Goal: Task Accomplishment & Management: Manage account settings

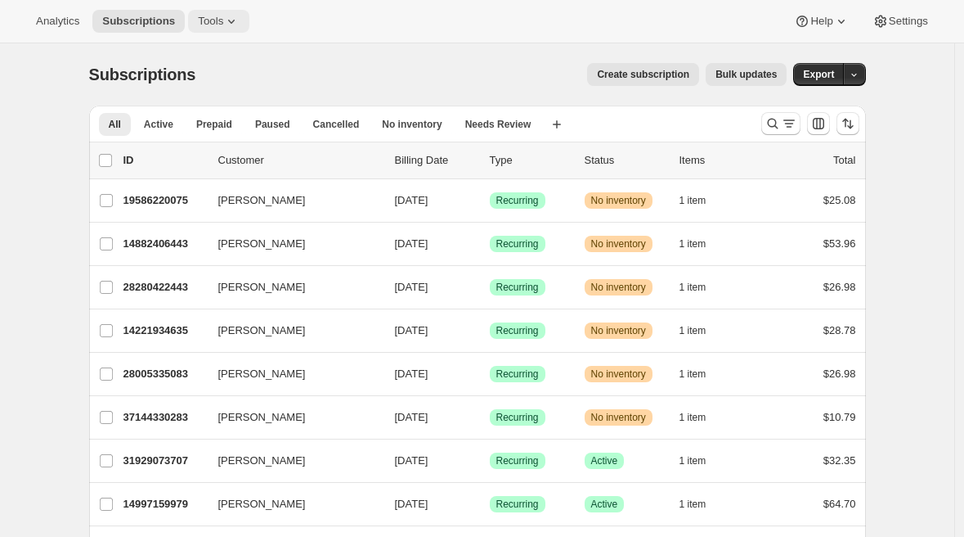
click at [205, 25] on span "Tools" at bounding box center [210, 21] width 25 height 13
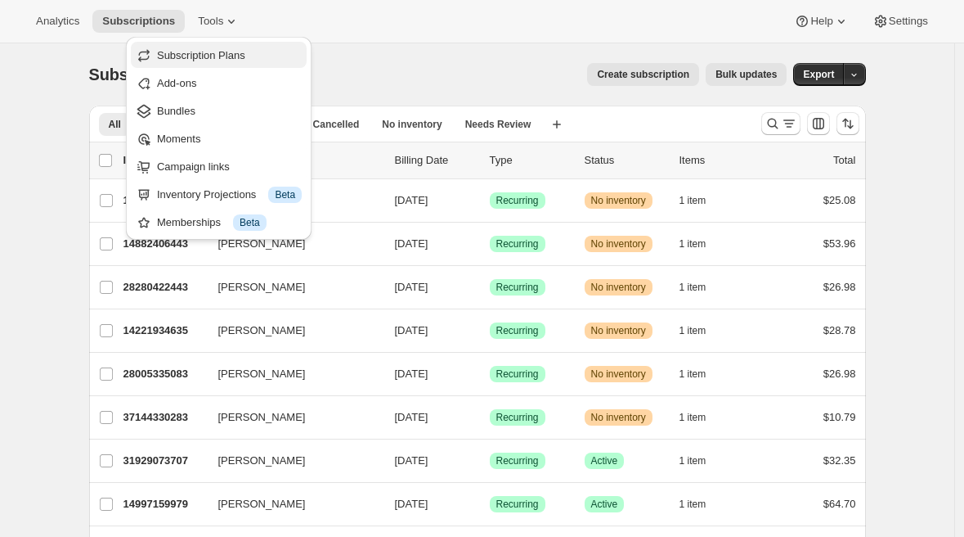
click at [211, 53] on span "Subscription Plans" at bounding box center [201, 55] width 88 height 12
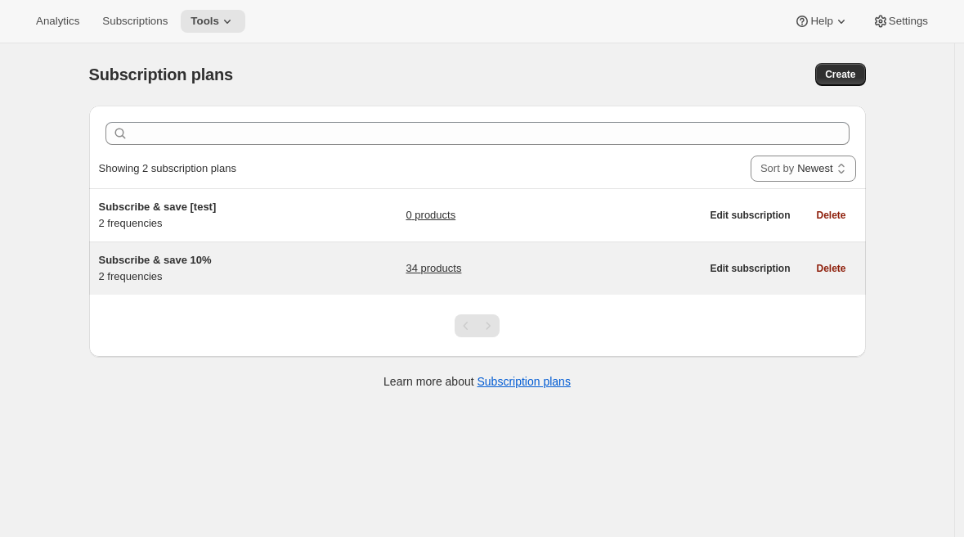
click at [198, 280] on div "Subscribe & save 10% 2 frequencies" at bounding box center [201, 268] width 205 height 33
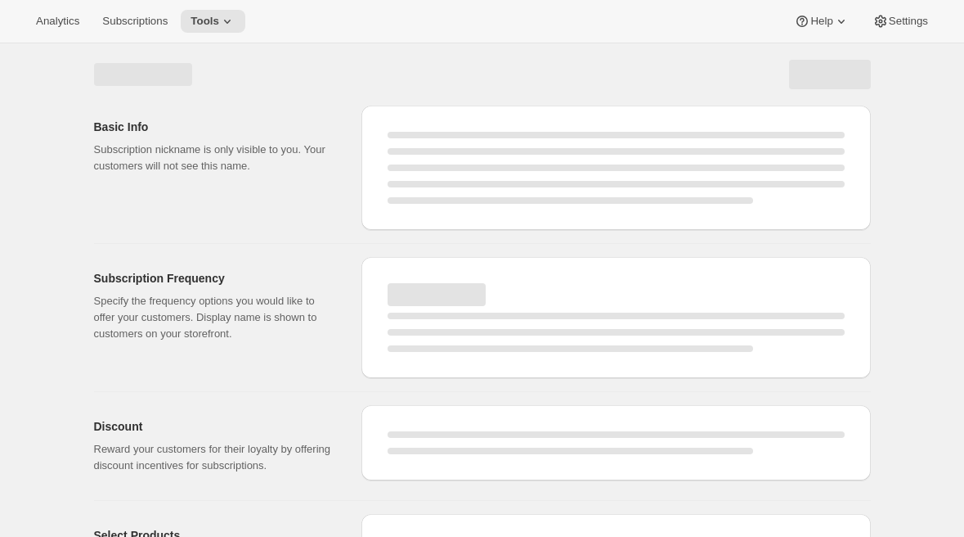
select select "WEEK"
select select "MONTH"
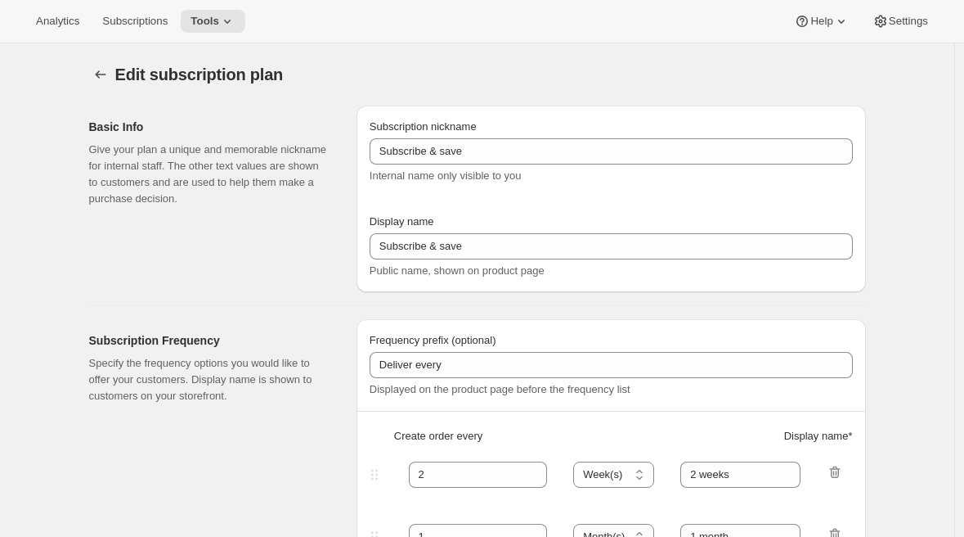
type input "Subscribe & save 10%"
type input "30"
select select "DAY"
type input "Every 30 days"
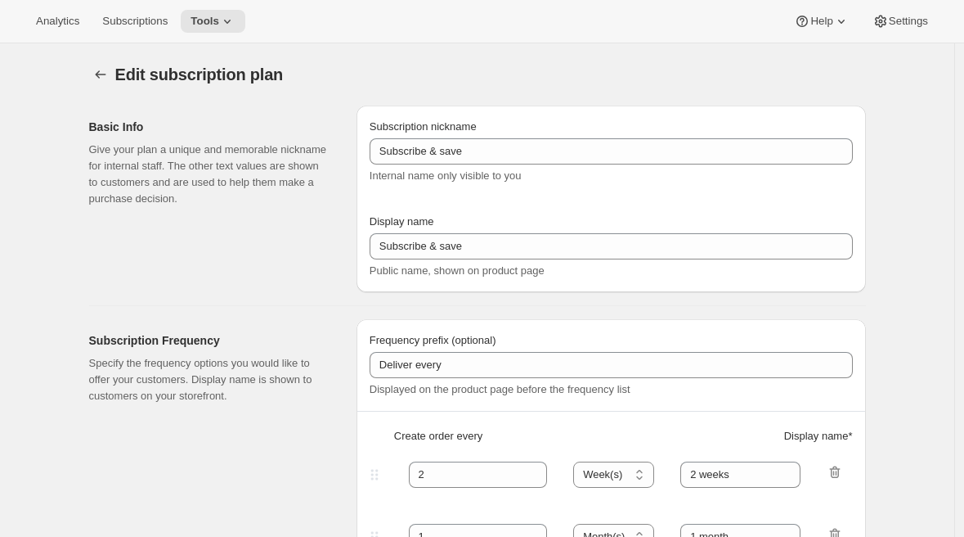
type input "60"
select select "DAY"
type input "Every 60 days"
type input "10"
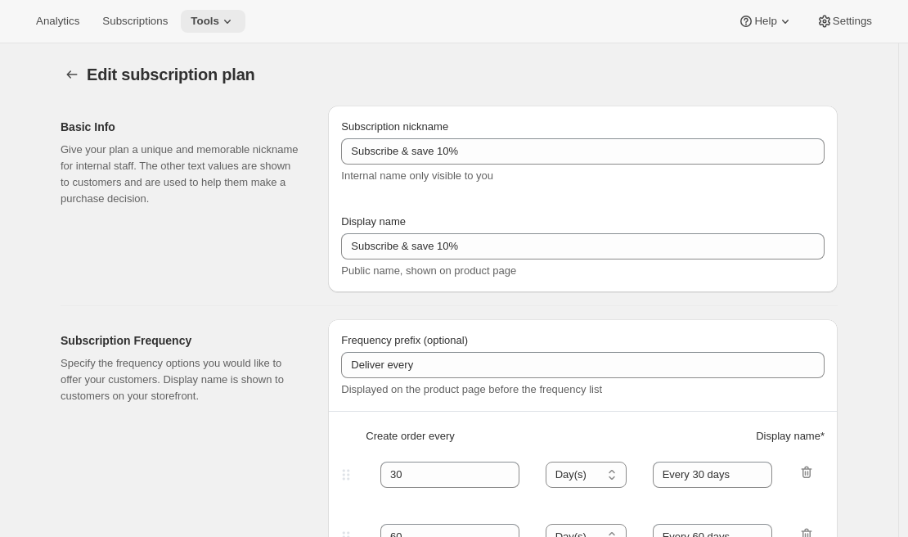
click at [245, 23] on button "Tools" at bounding box center [213, 21] width 65 height 23
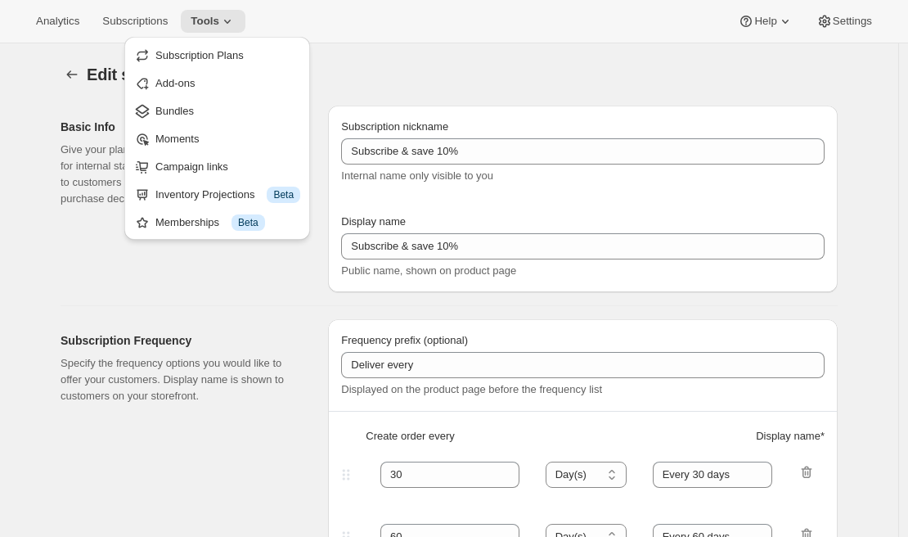
click at [461, 31] on div "Analytics Subscriptions Tools Help Settings" at bounding box center [454, 21] width 908 height 43
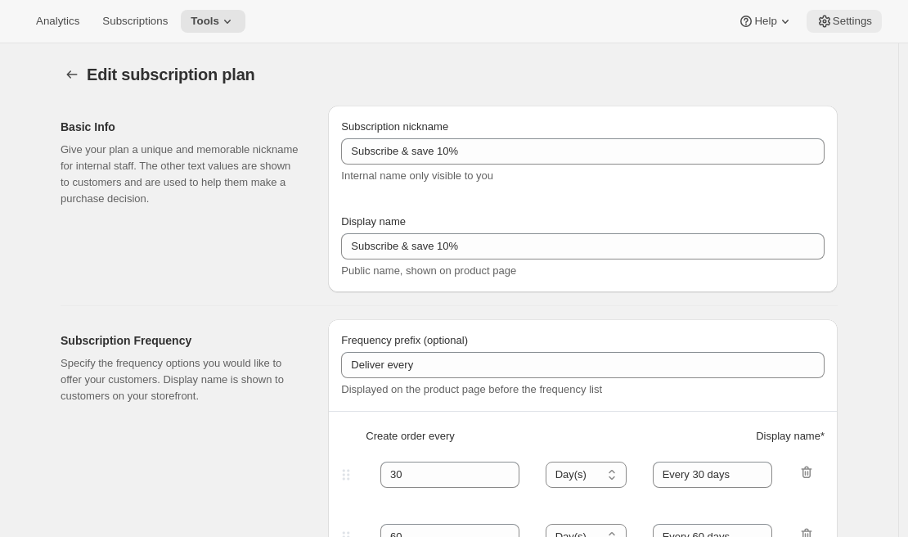
click at [829, 20] on icon at bounding box center [824, 21] width 16 height 16
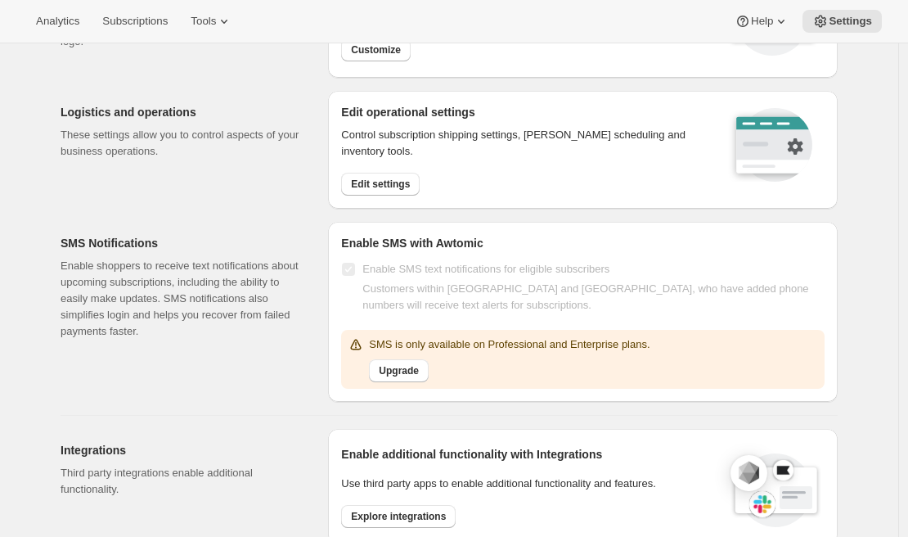
scroll to position [120, 0]
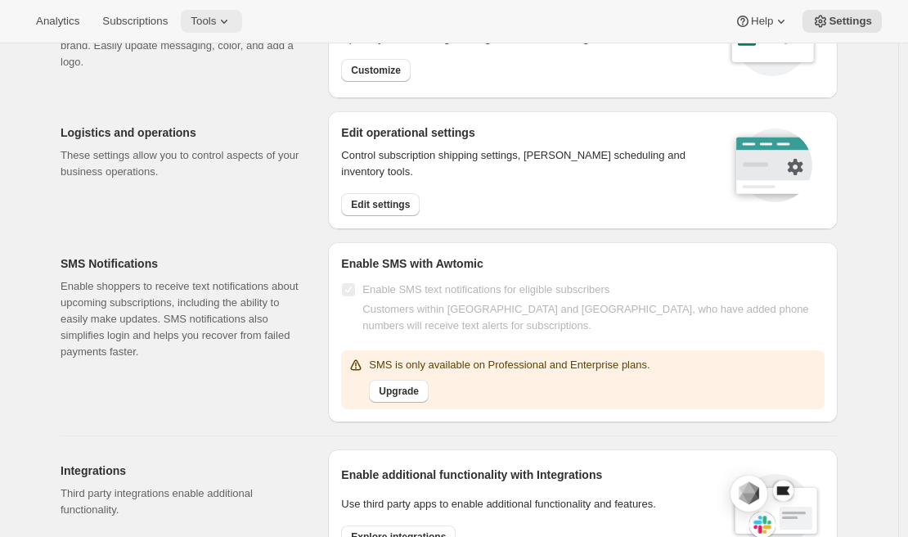
click at [216, 13] on button "Tools" at bounding box center [211, 21] width 61 height 23
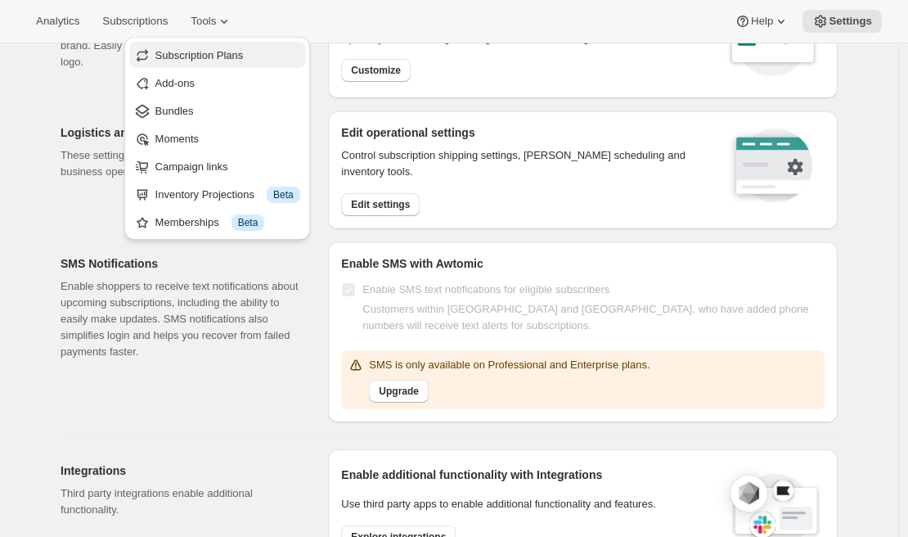
click at [212, 56] on span "Subscription Plans" at bounding box center [199, 55] width 88 height 12
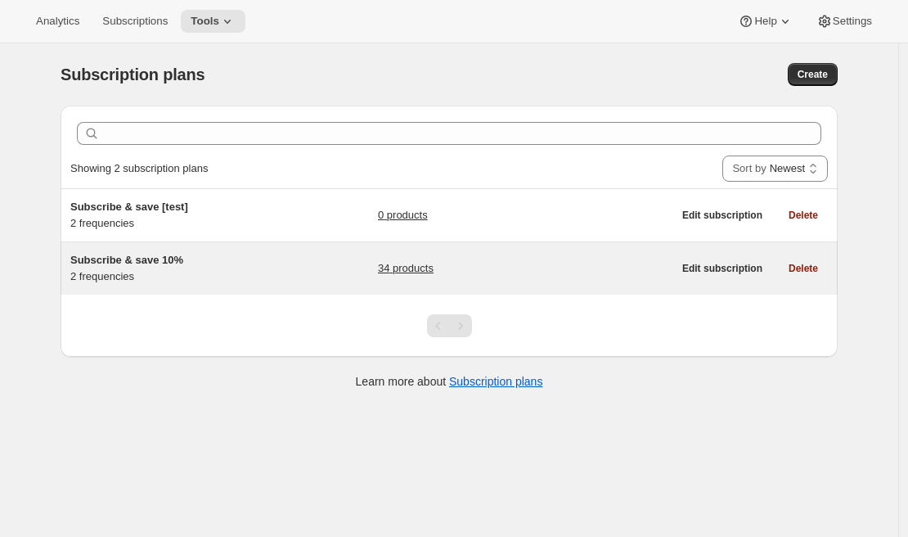
click at [171, 262] on span "Subscribe & save 10%" at bounding box center [126, 260] width 113 height 12
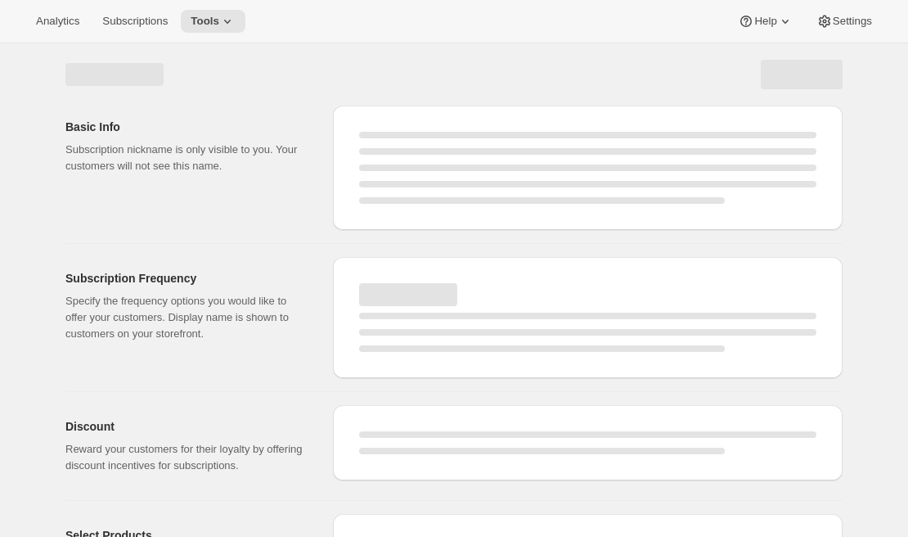
select select "WEEK"
select select "MONTH"
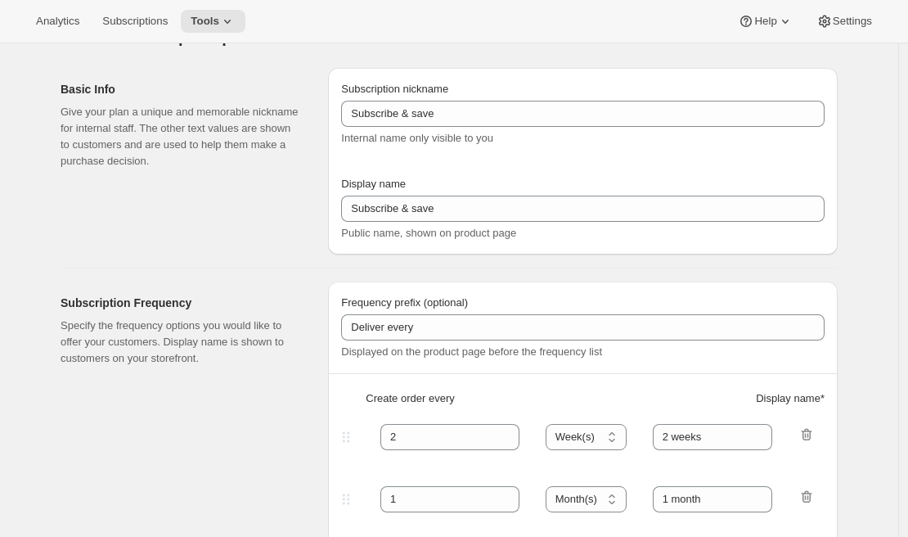
type input "Subscribe & save 10%"
type input "30"
select select "DAY"
type input "Every 30 days"
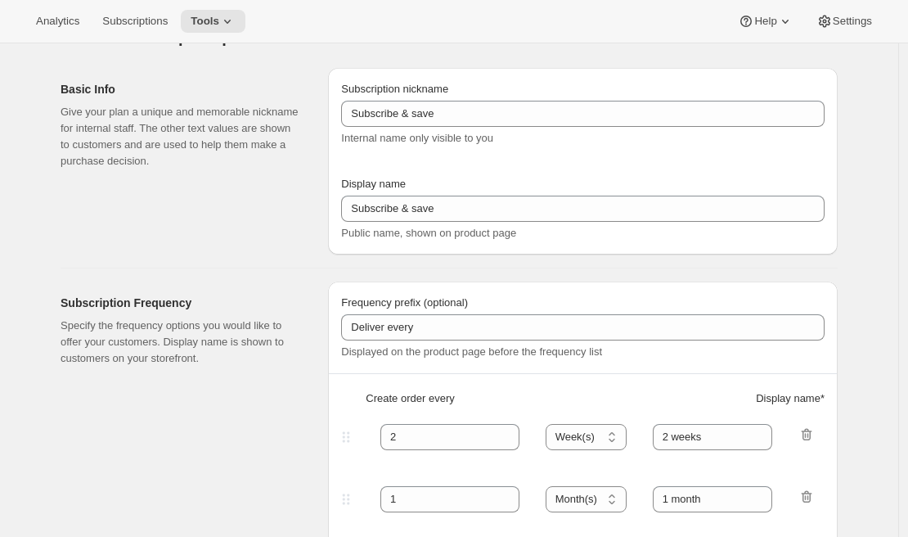
type input "60"
select select "DAY"
type input "Every 60 days"
type input "10"
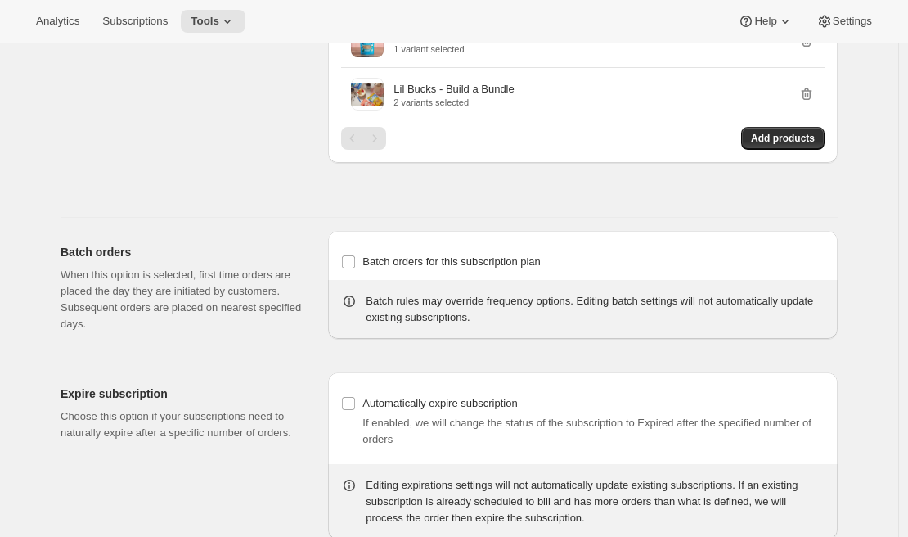
scroll to position [2187, 0]
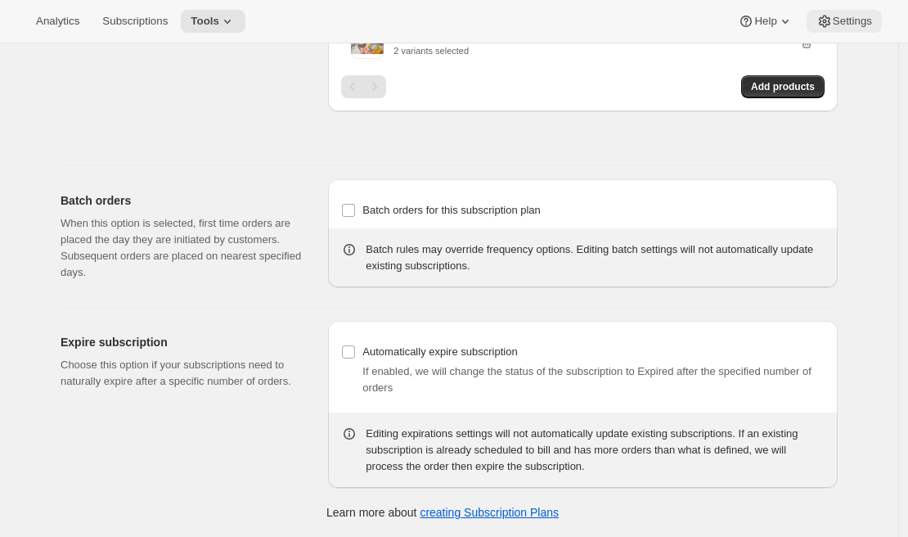
click at [848, 16] on span "Settings" at bounding box center [852, 21] width 39 height 13
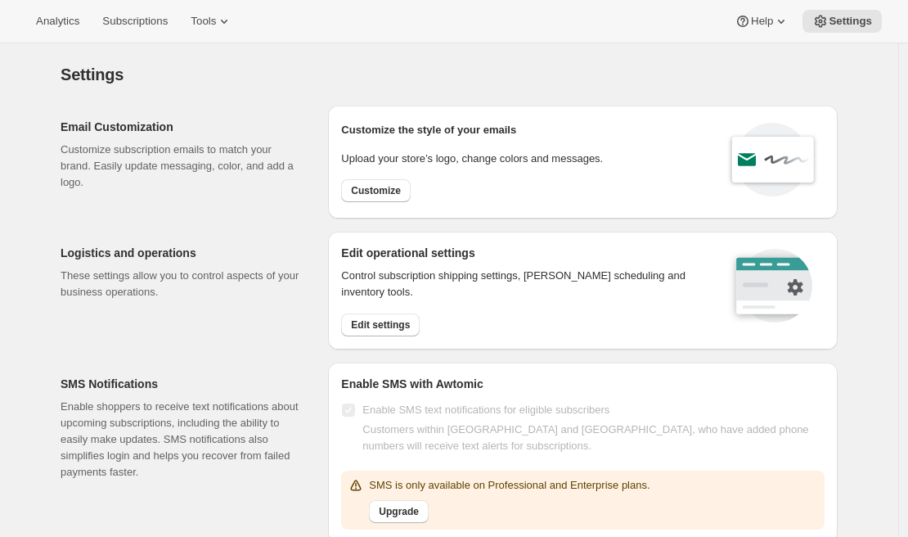
scroll to position [762, 0]
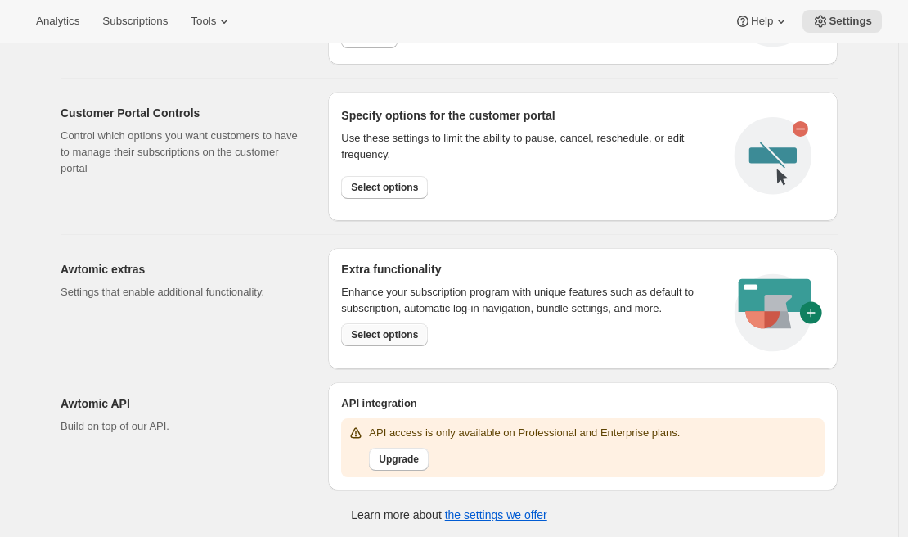
click at [395, 330] on span "Select options" at bounding box center [384, 334] width 67 height 13
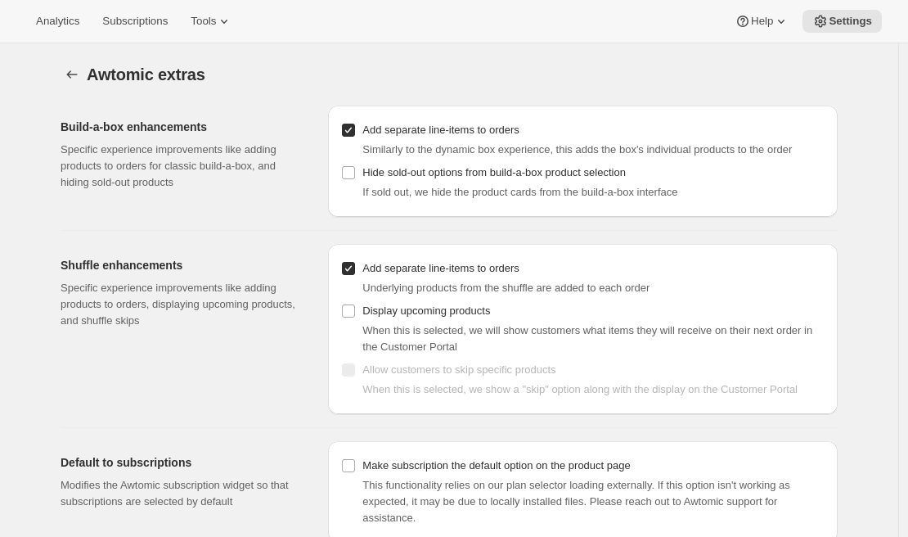
scroll to position [43, 0]
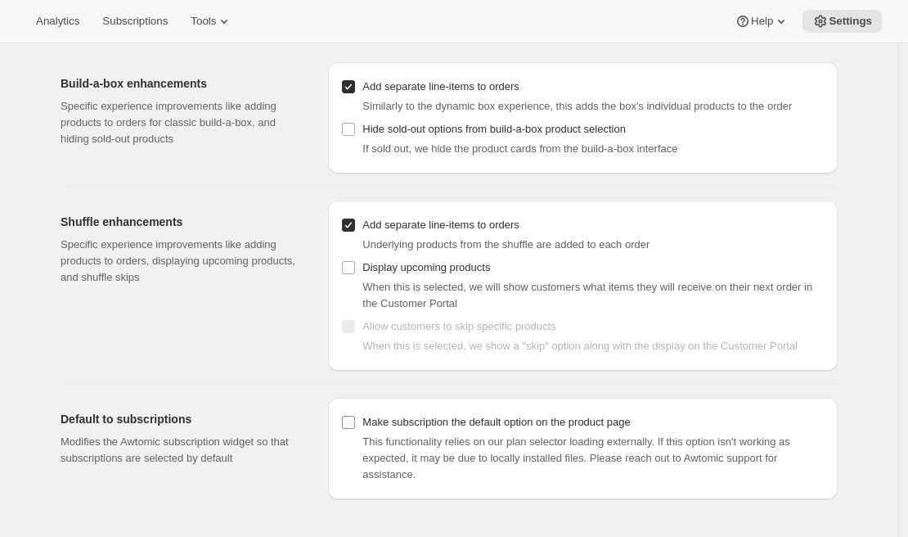
click at [352, 429] on input "Make subscription the default option on the product page" at bounding box center [348, 422] width 13 height 13
checkbox input "true"
